Goal: Use online tool/utility: Utilize a website feature to perform a specific function

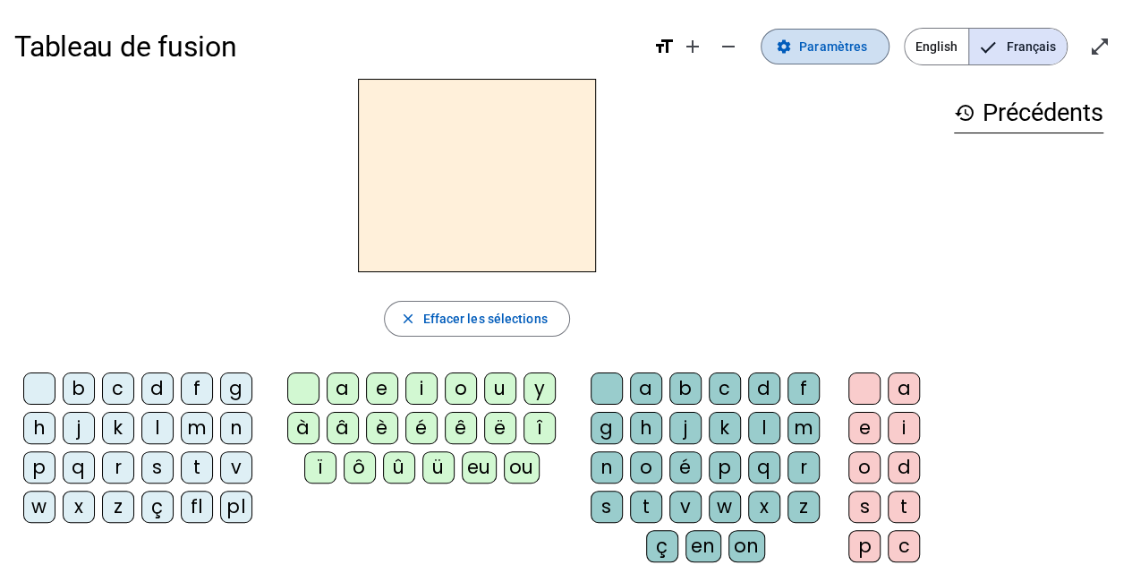
click at [830, 47] on span "Paramètres" at bounding box center [833, 46] width 68 height 21
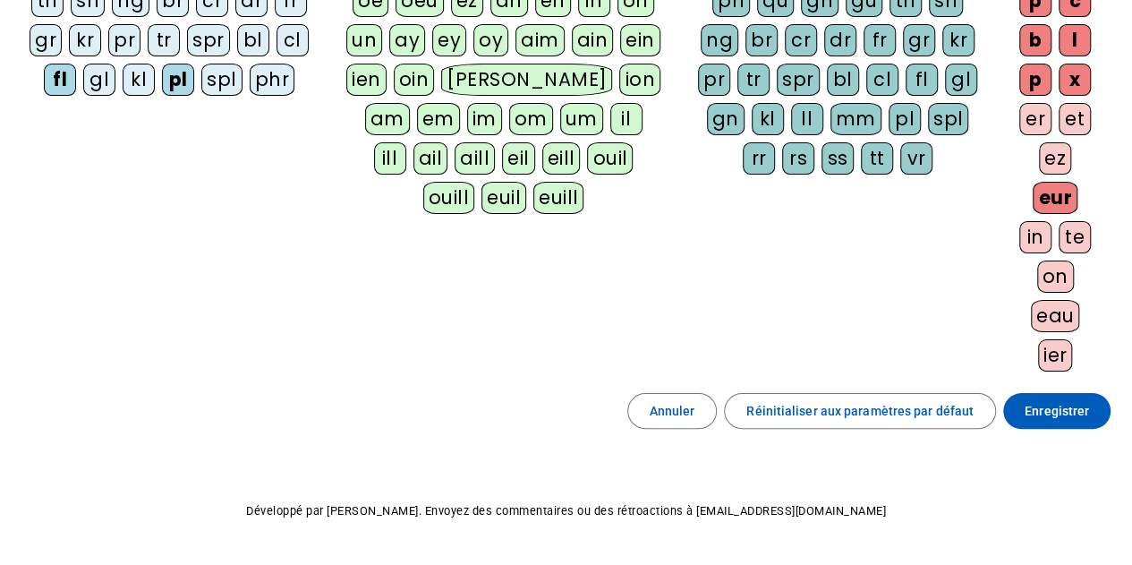
scroll to position [388, 0]
click at [1045, 399] on span "Enregistrer" at bounding box center [1056, 409] width 64 height 21
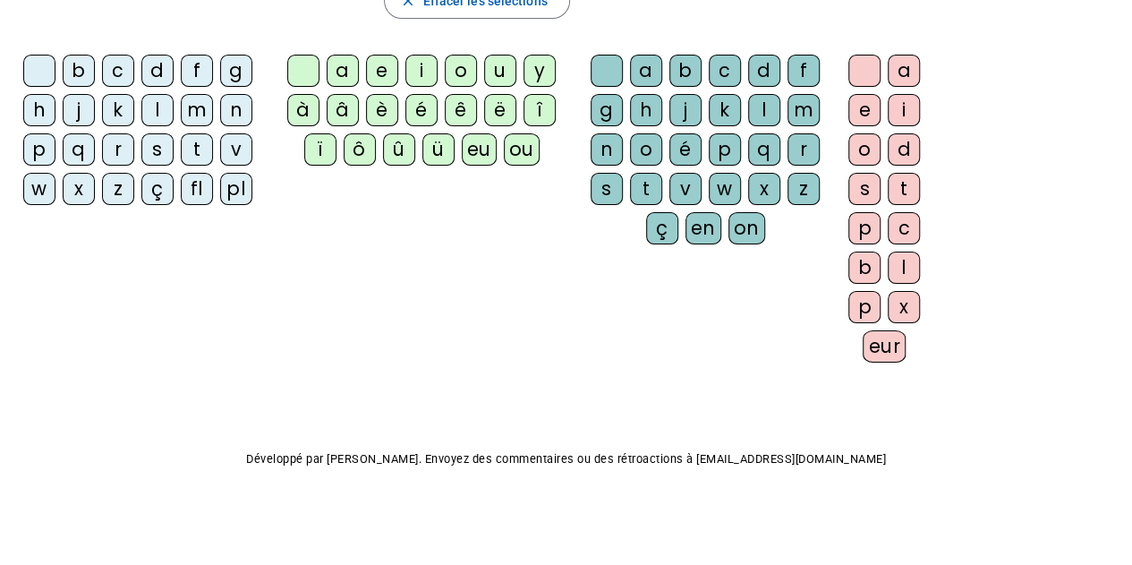
scroll to position [308, 0]
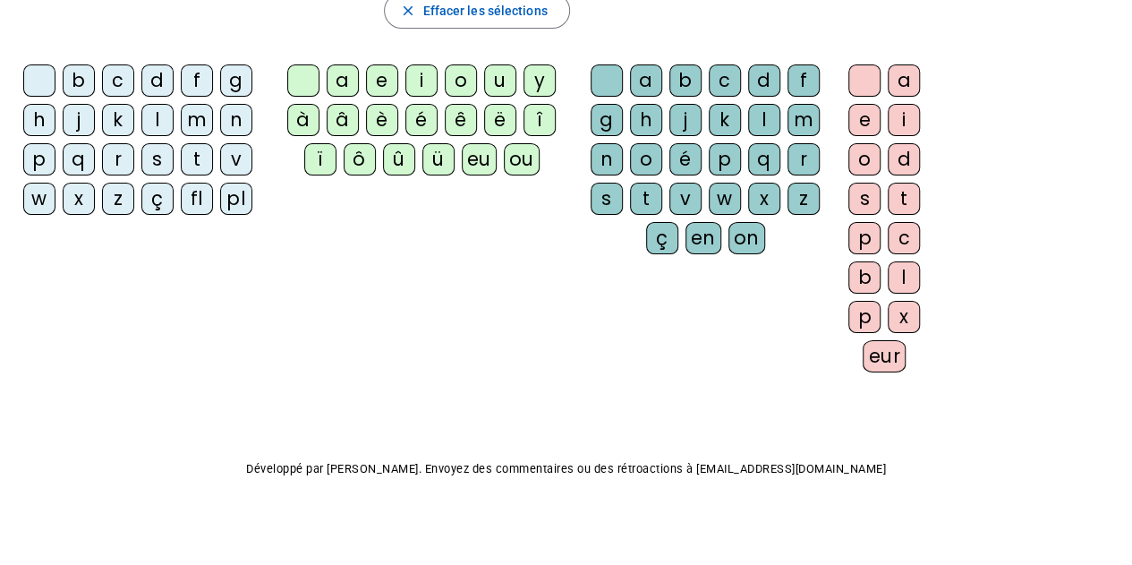
click at [39, 118] on div "h" at bounding box center [39, 120] width 32 height 32
click at [478, 153] on div "eu" at bounding box center [479, 159] width 35 height 32
click at [809, 161] on div "r" at bounding box center [803, 159] width 32 height 32
click at [887, 350] on div "eur" at bounding box center [884, 356] width 43 height 32
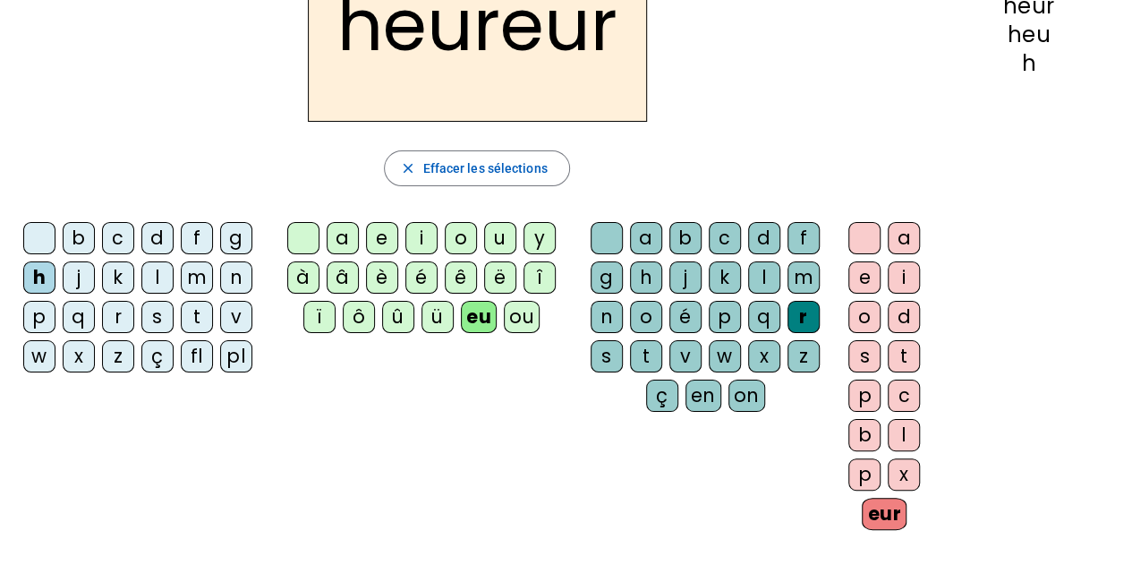
scroll to position [170, 0]
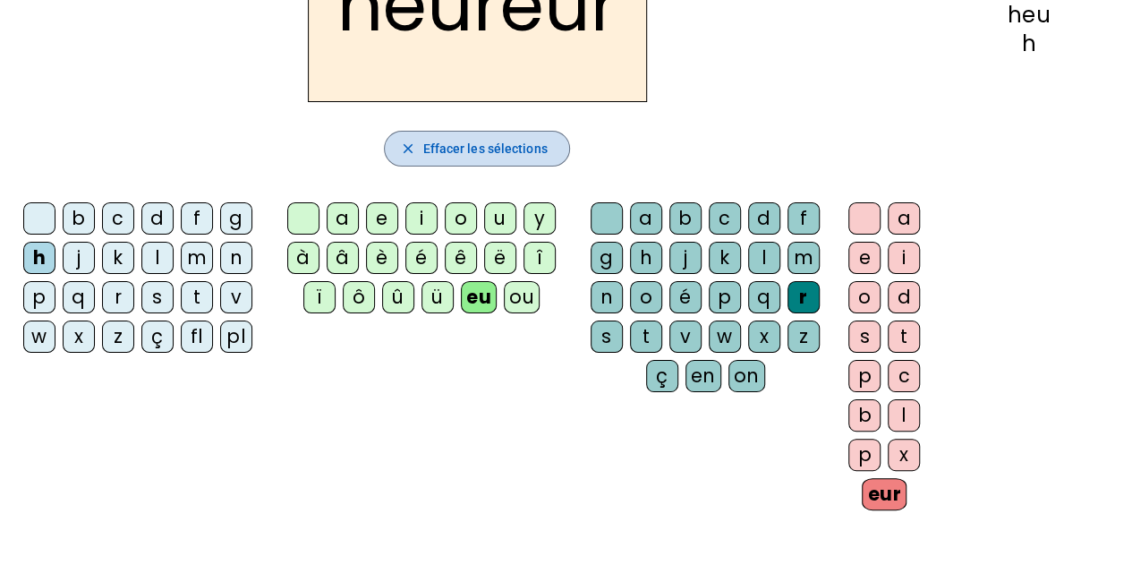
click at [515, 144] on span "Effacer les sélections" at bounding box center [484, 148] width 124 height 21
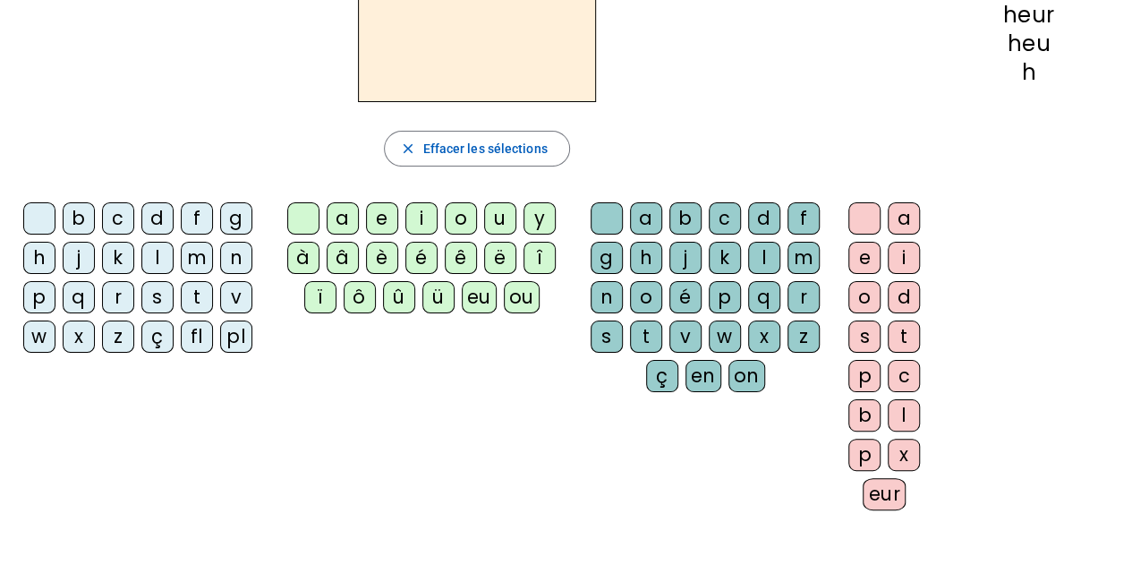
scroll to position [0, 0]
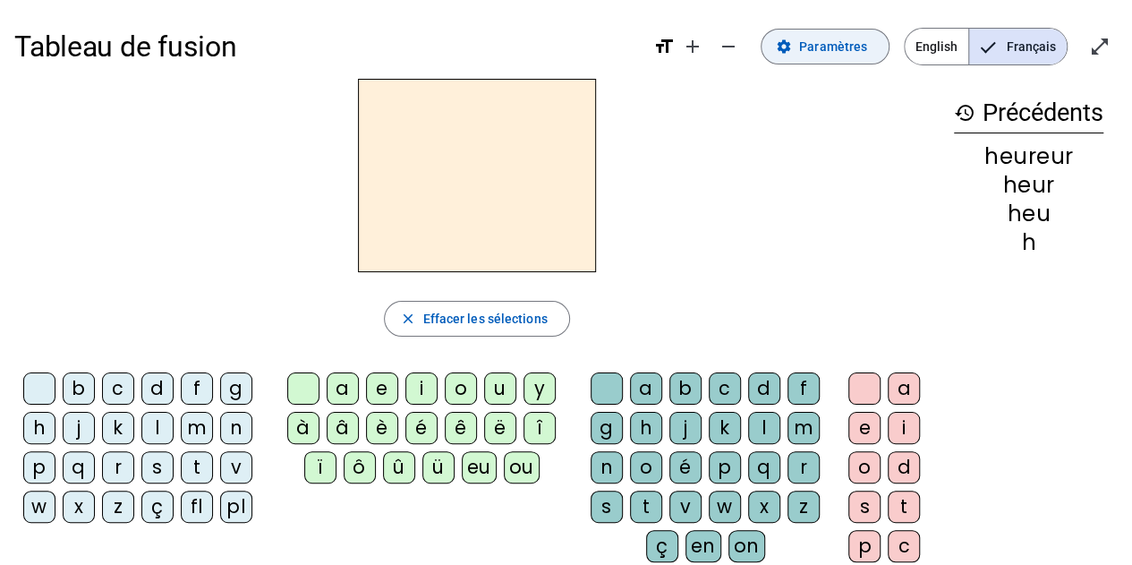
click at [857, 49] on span "Paramètres" at bounding box center [833, 46] width 68 height 21
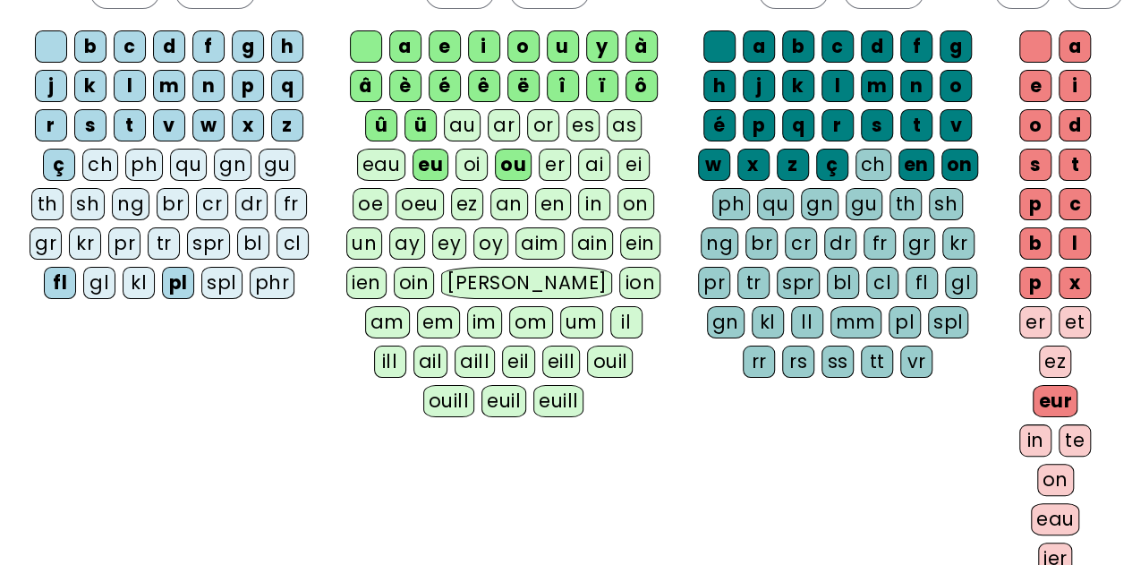
scroll to position [316, 0]
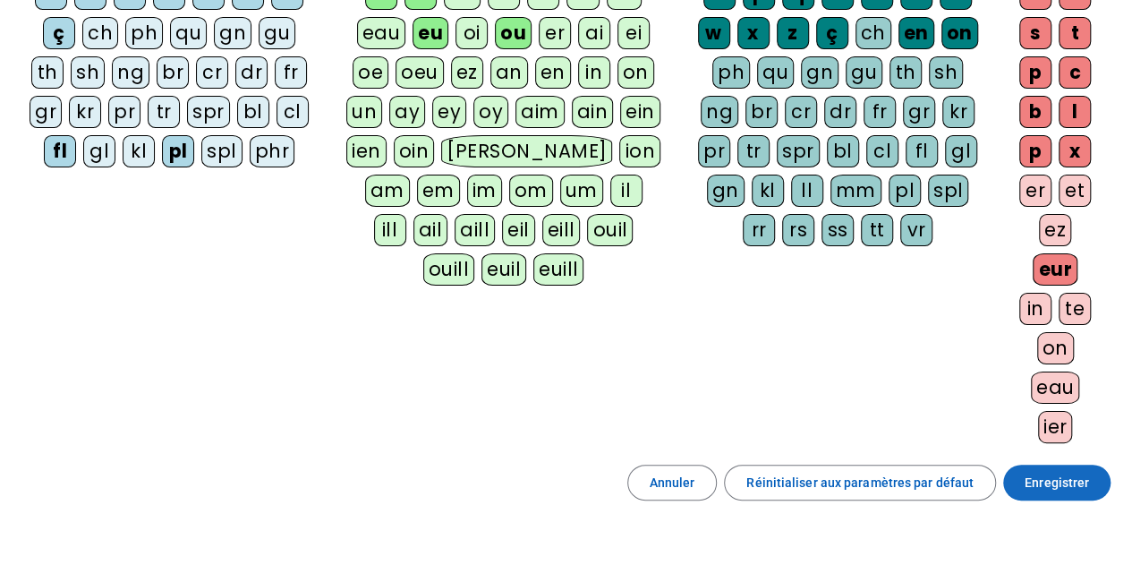
click at [1072, 472] on span "Enregistrer" at bounding box center [1056, 482] width 64 height 21
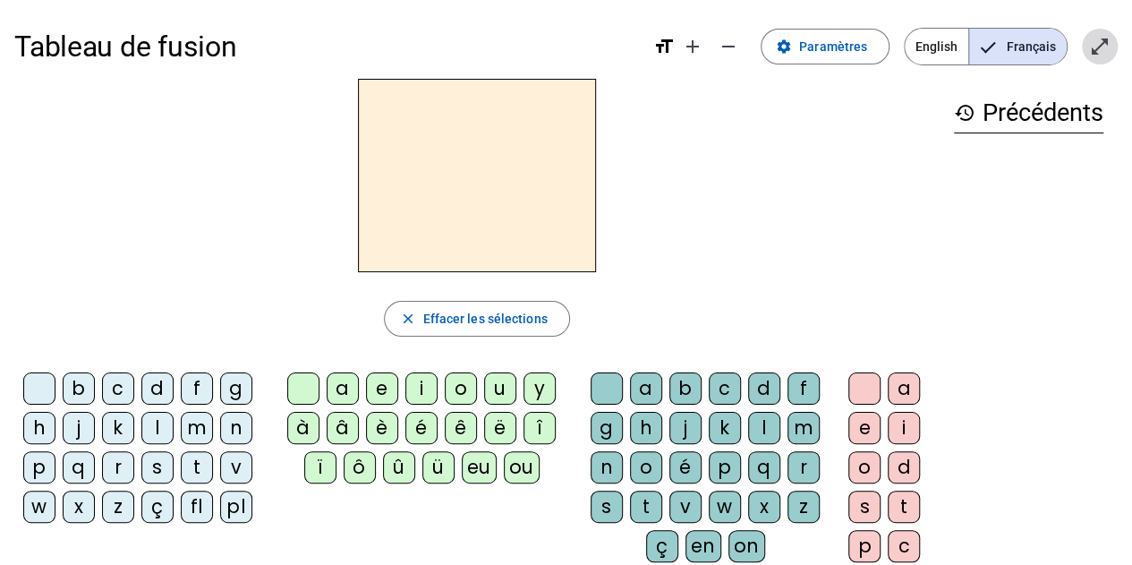
click at [1109, 49] on mat-icon "open_in_full" at bounding box center [1099, 46] width 21 height 21
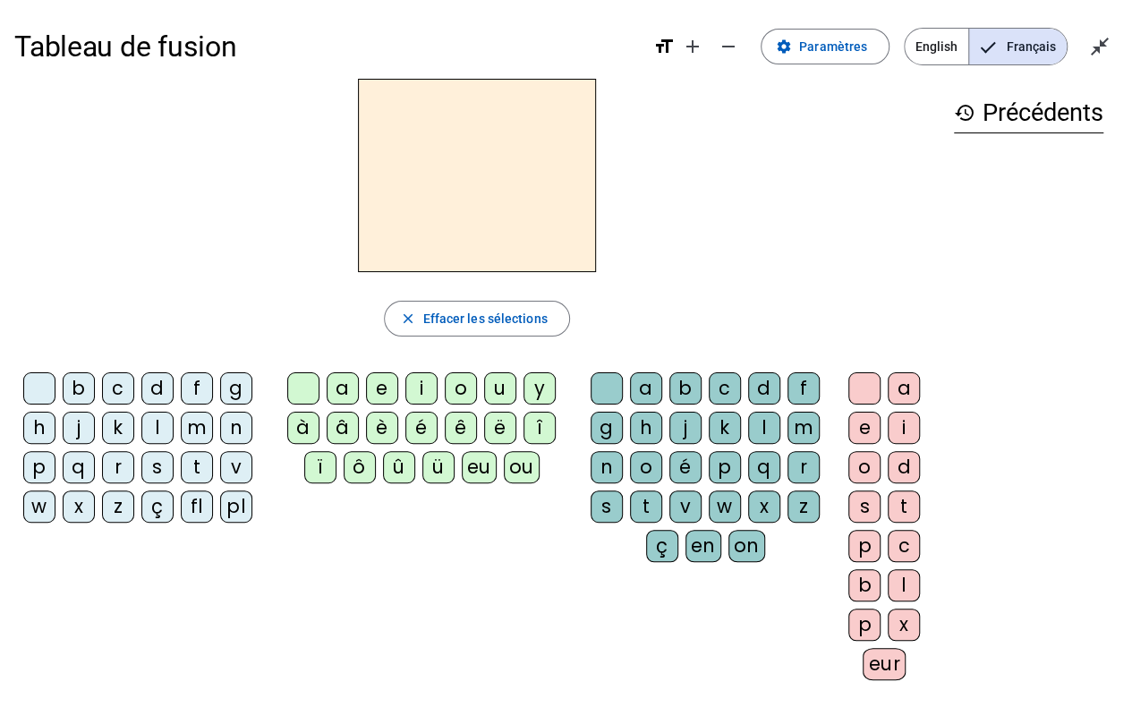
click at [202, 383] on div "f" at bounding box center [197, 388] width 32 height 32
click at [48, 382] on div at bounding box center [39, 388] width 32 height 32
click at [201, 494] on div "fl" at bounding box center [197, 506] width 32 height 32
click at [492, 463] on div "eu" at bounding box center [479, 467] width 35 height 32
click at [812, 455] on div "r" at bounding box center [803, 467] width 32 height 32
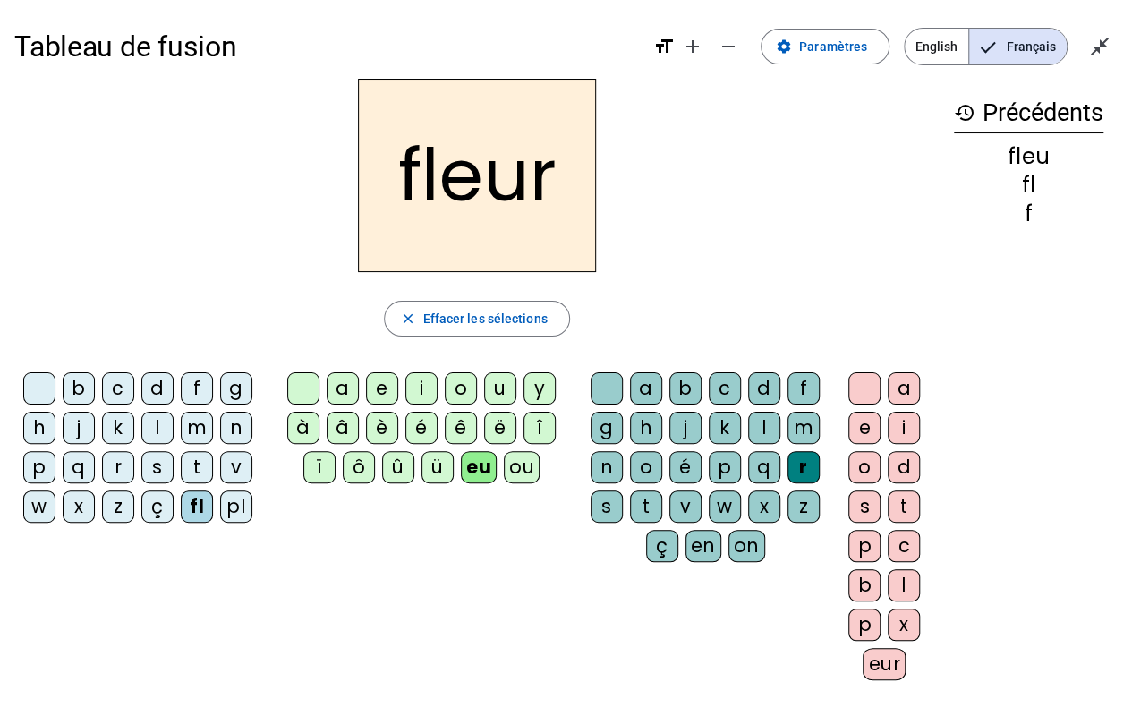
click at [47, 376] on div at bounding box center [39, 388] width 32 height 32
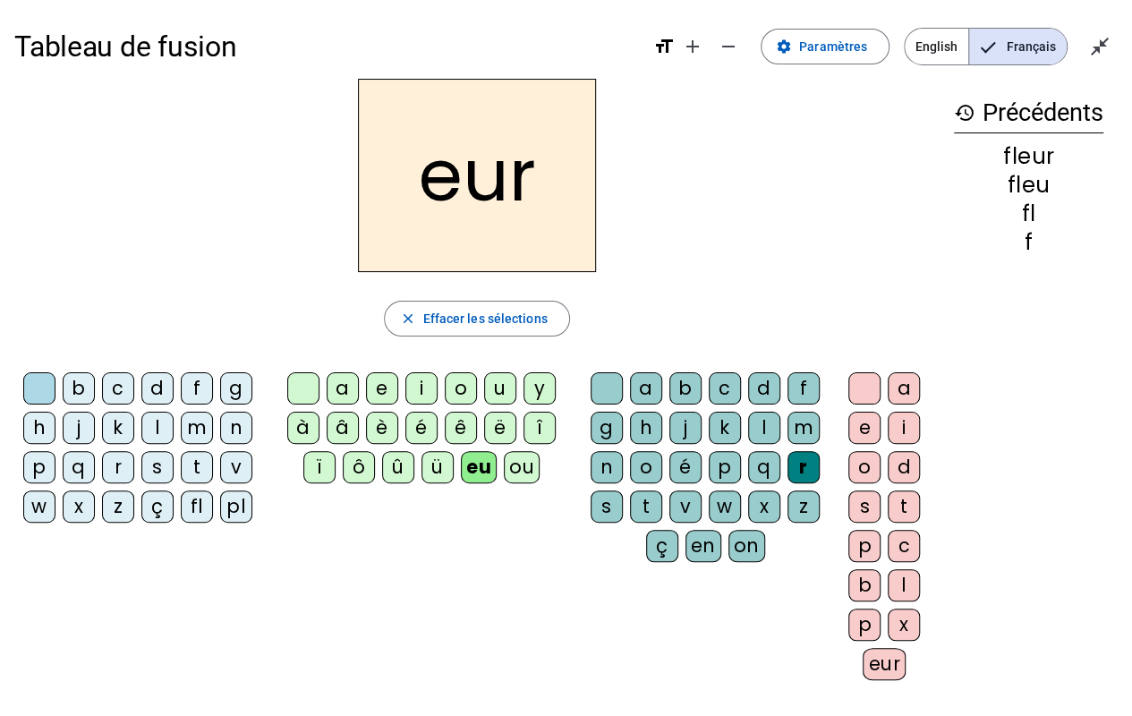
click at [154, 413] on div "l" at bounding box center [157, 428] width 32 height 32
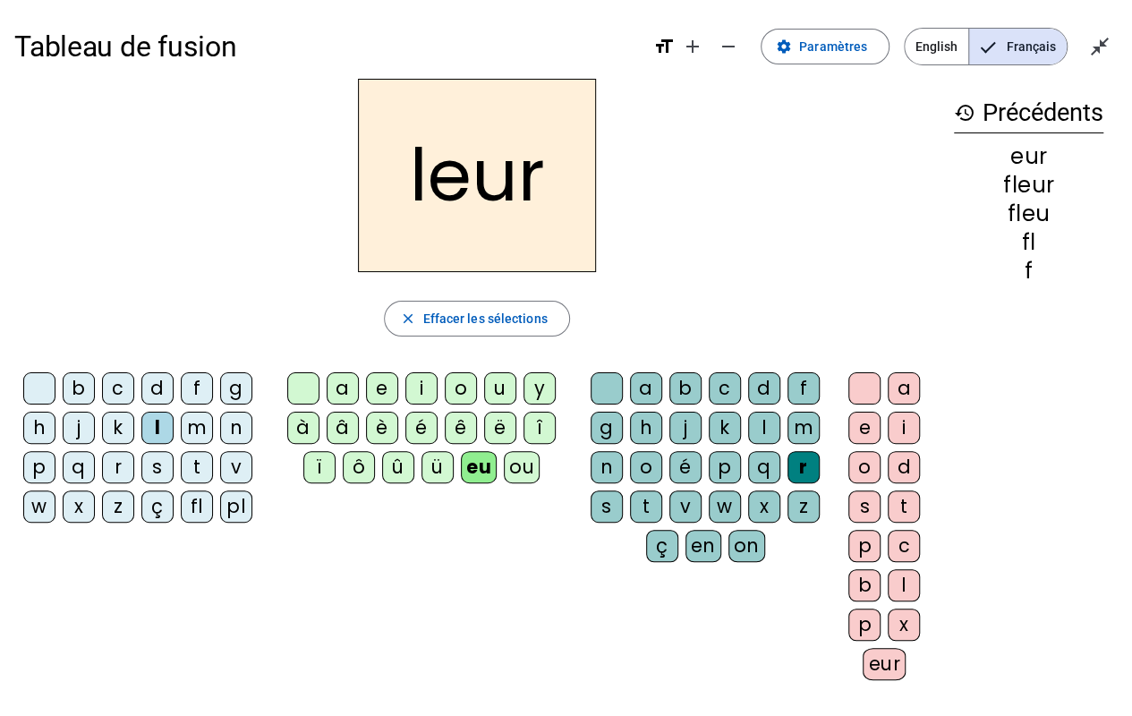
click at [48, 451] on div "p" at bounding box center [39, 467] width 32 height 32
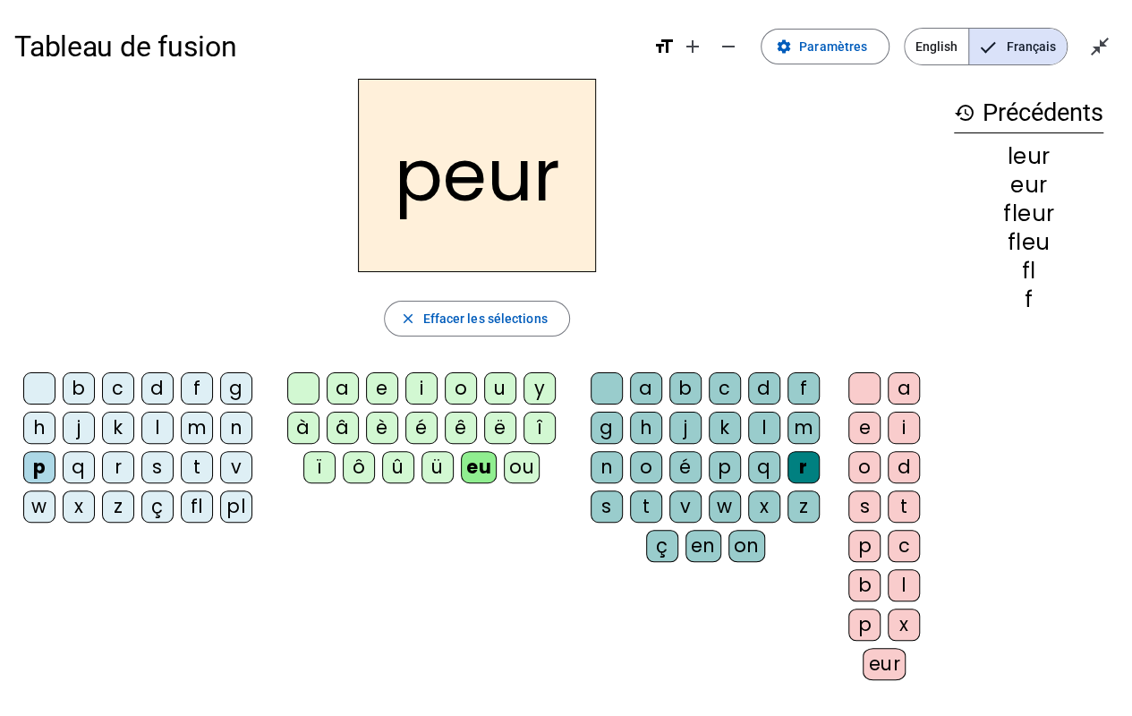
click at [310, 387] on div at bounding box center [303, 388] width 32 height 32
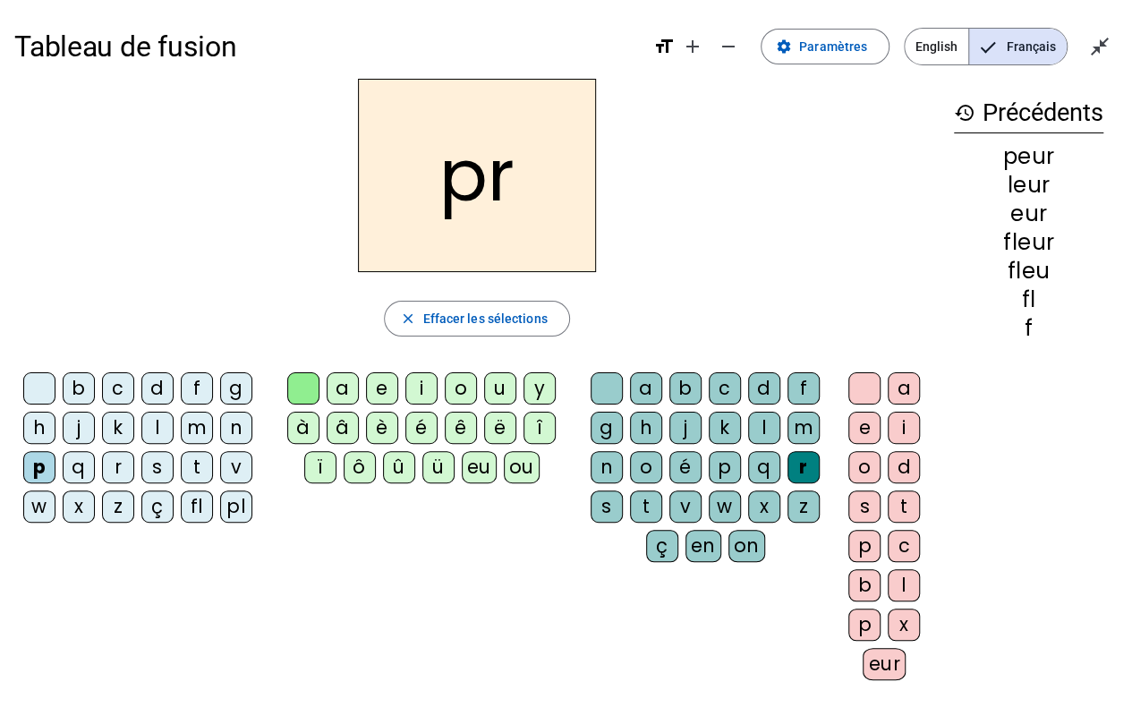
click at [345, 382] on div "a" at bounding box center [343, 388] width 32 height 32
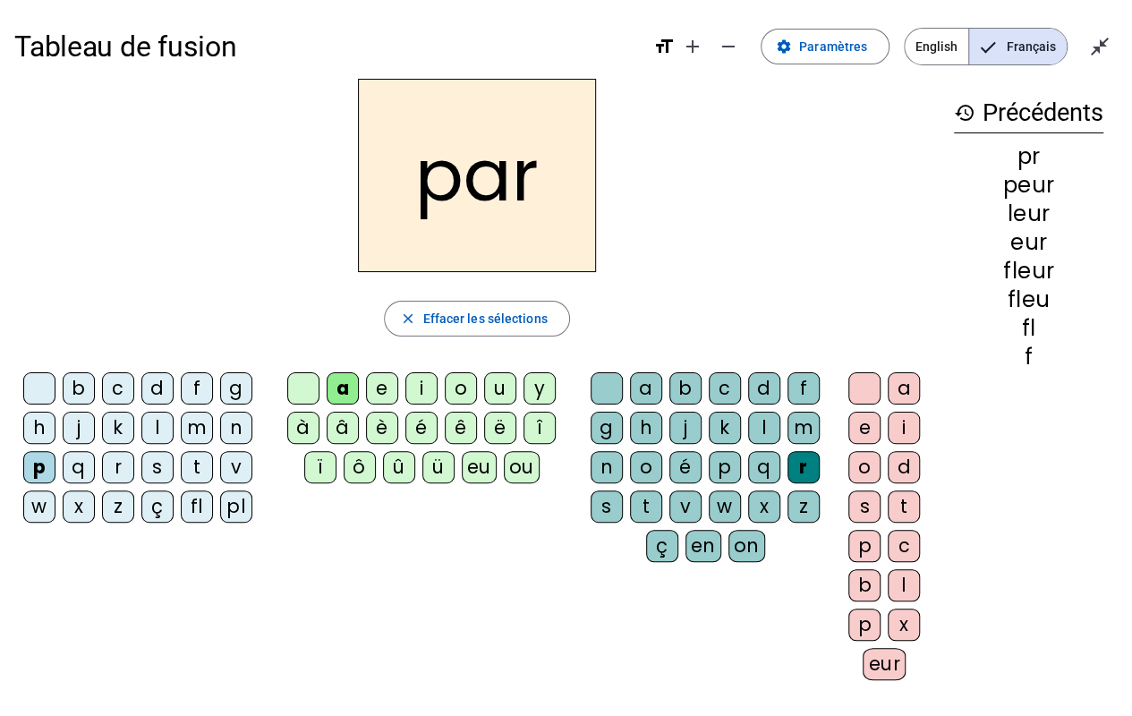
click at [503, 372] on div "u" at bounding box center [500, 388] width 32 height 32
click at [196, 417] on div "m" at bounding box center [197, 428] width 32 height 32
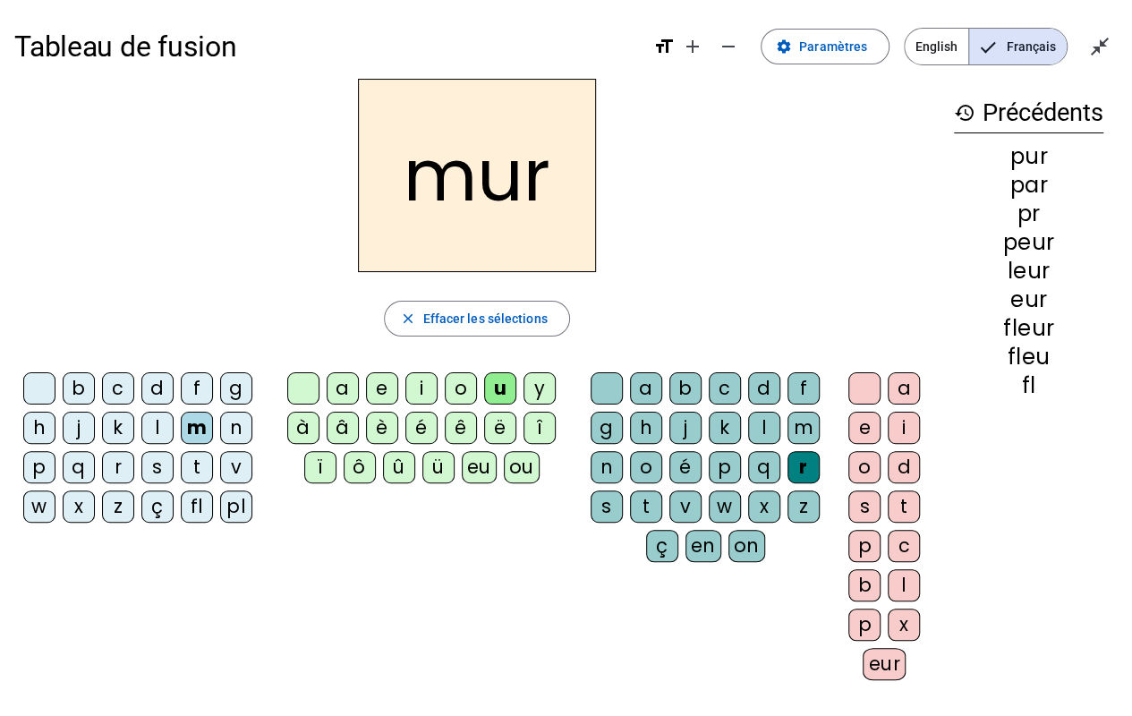
click at [167, 465] on div "s" at bounding box center [157, 467] width 32 height 32
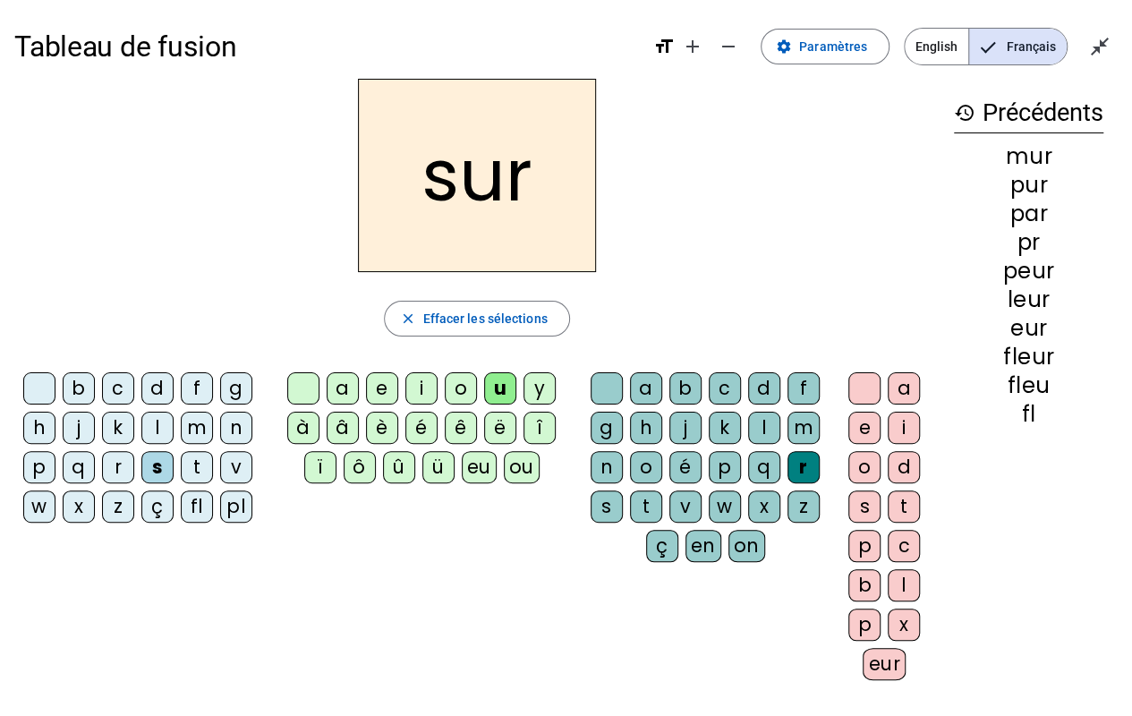
click at [162, 381] on div "d" at bounding box center [157, 388] width 32 height 32
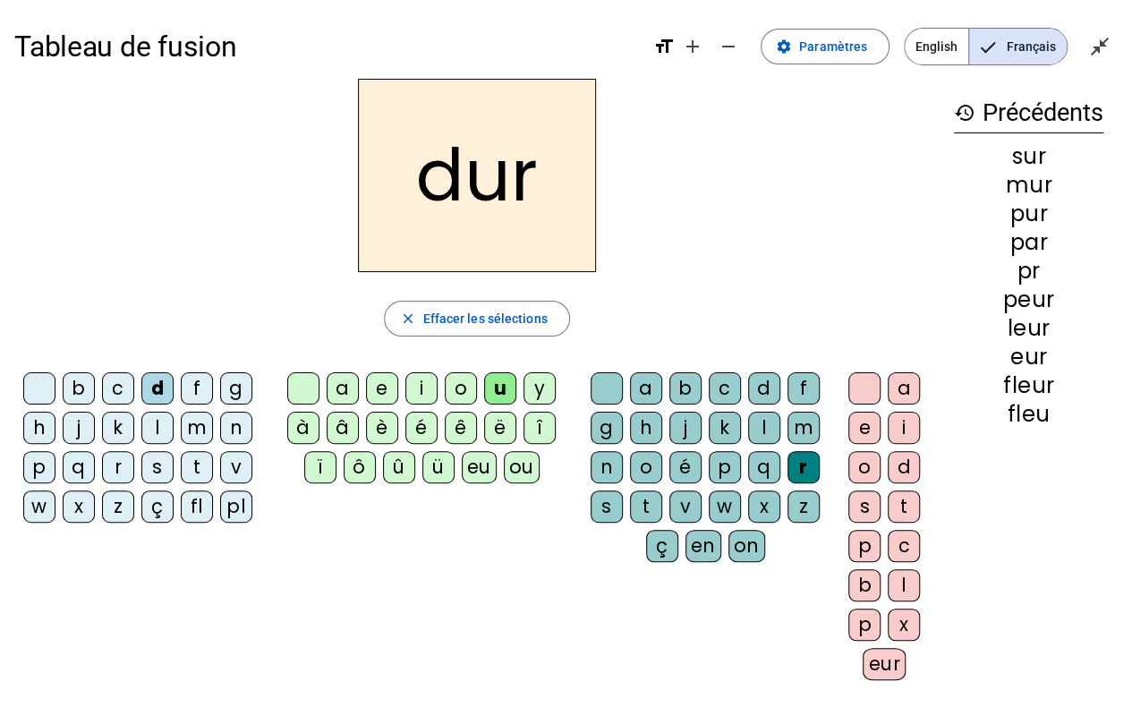
click at [871, 418] on div "e" at bounding box center [864, 428] width 32 height 32
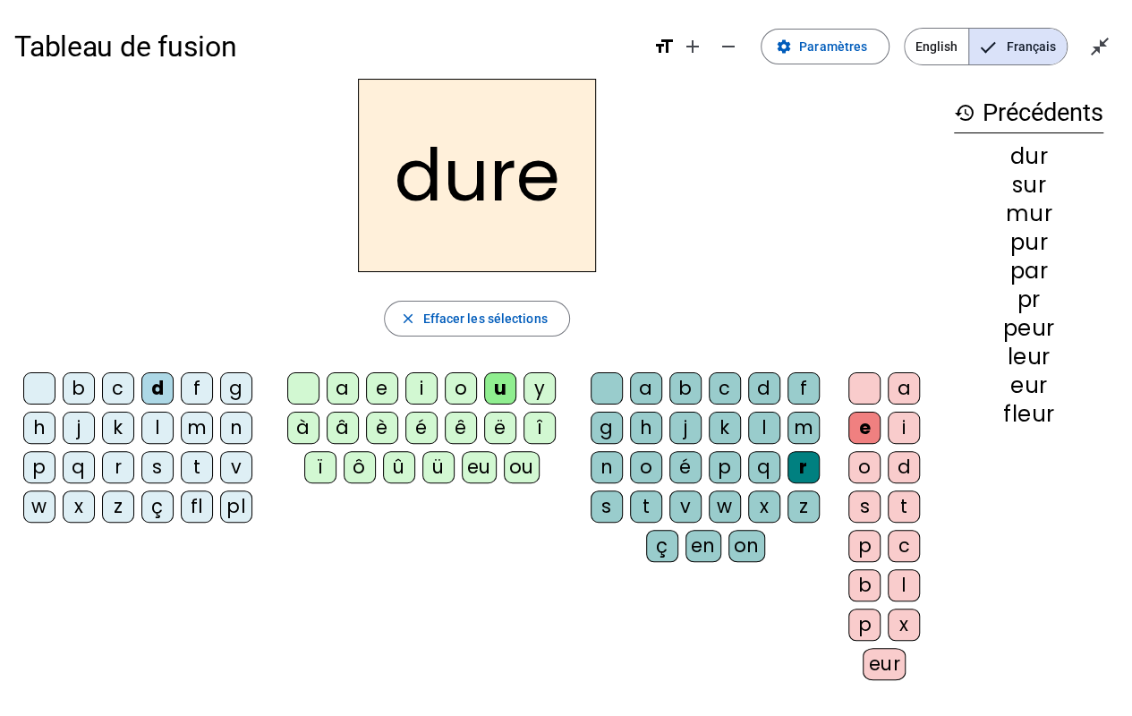
click at [123, 395] on div "c" at bounding box center [118, 388] width 32 height 32
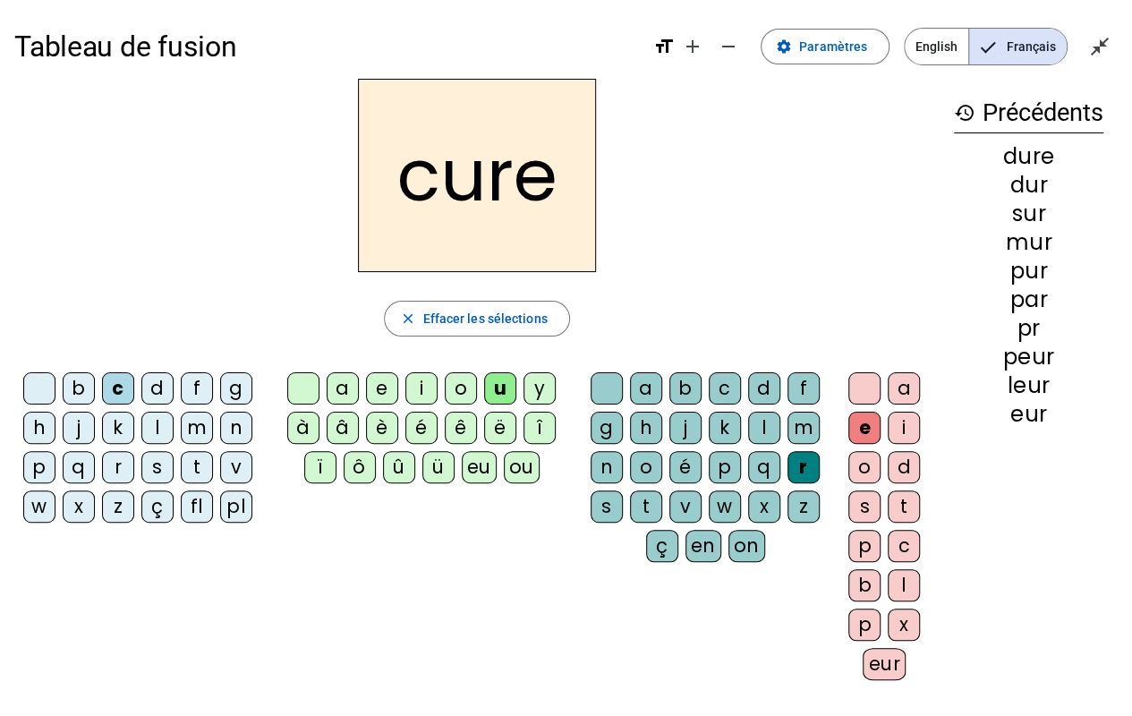
click at [88, 386] on div "b" at bounding box center [79, 388] width 32 height 32
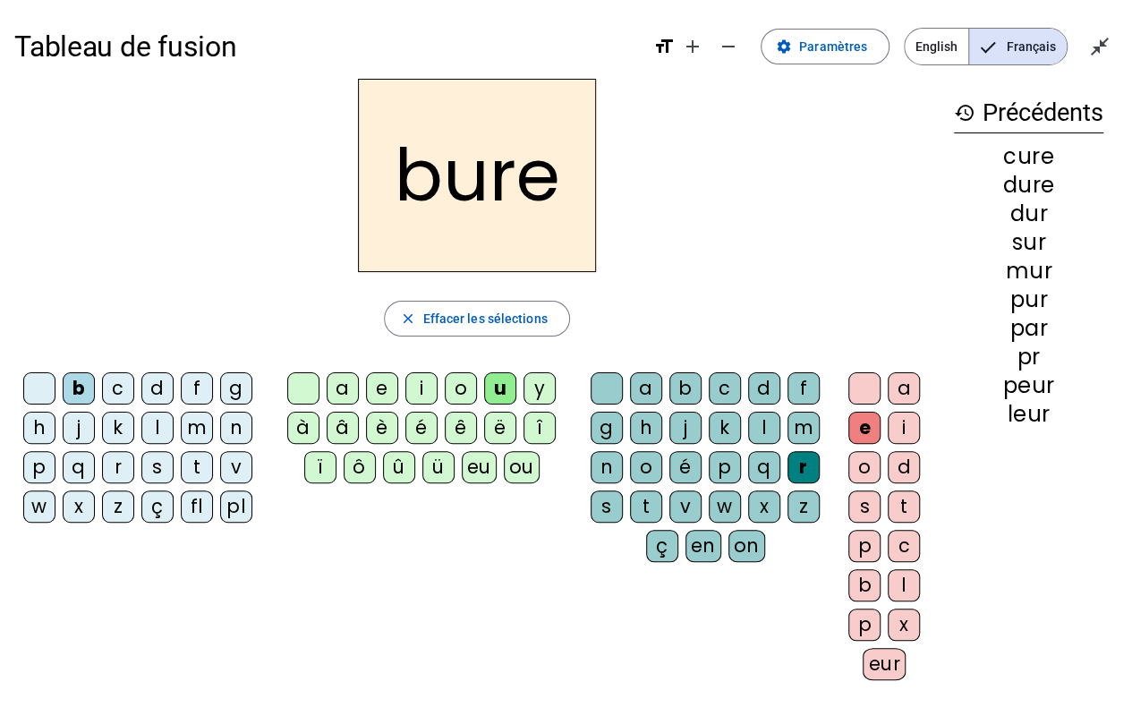
click at [615, 497] on div "s" at bounding box center [607, 506] width 32 height 32
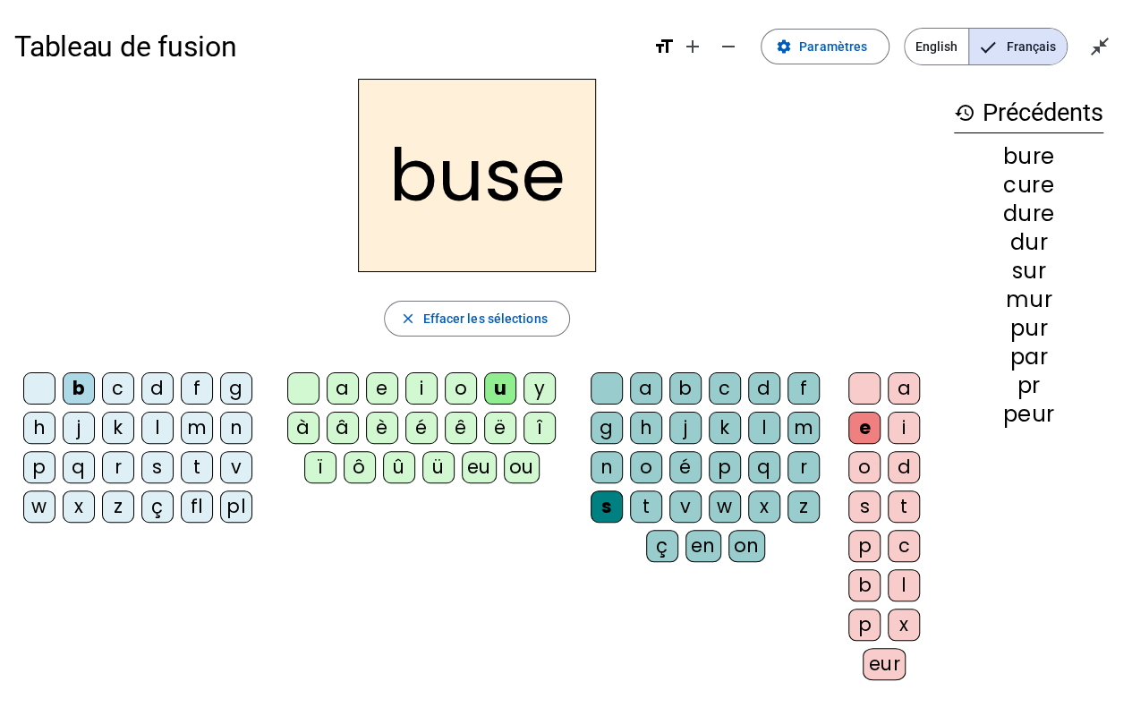
click at [204, 412] on div "m" at bounding box center [197, 428] width 32 height 32
